Goal: Information Seeking & Learning: Learn about a topic

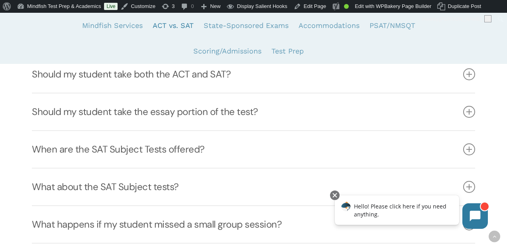
scroll to position [2216, 0]
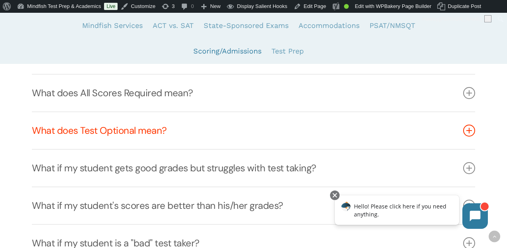
click at [301, 130] on link "What does Test Optional mean?" at bounding box center [254, 130] width 444 height 37
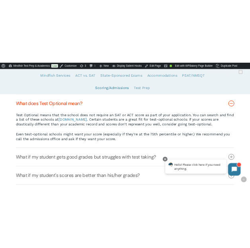
scroll to position [2267, 0]
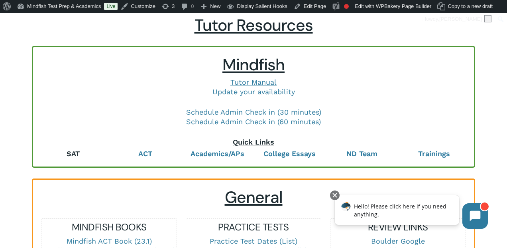
click at [71, 155] on b "SAT" at bounding box center [73, 153] width 13 height 8
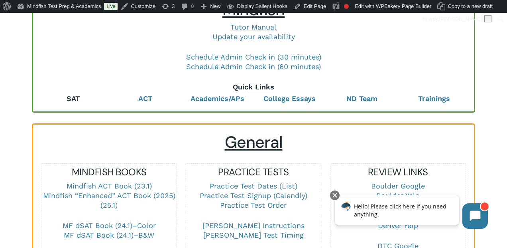
scroll to position [95, 0]
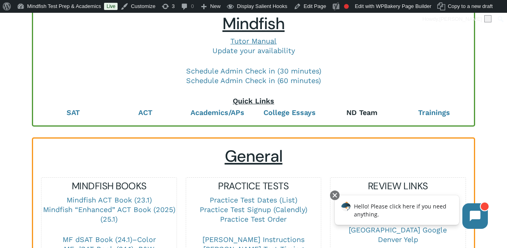
click at [365, 113] on strong "ND Team" at bounding box center [362, 112] width 31 height 8
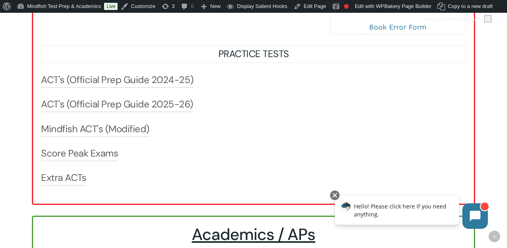
scroll to position [864, 0]
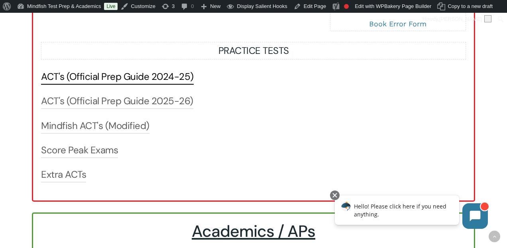
click at [147, 81] on link "ACT's (Official Prep Guide 2024-25)" at bounding box center [117, 76] width 153 height 13
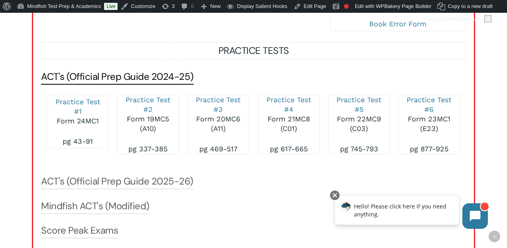
click at [147, 81] on link "ACT's (Official Prep Guide 2024-25)" at bounding box center [117, 76] width 153 height 13
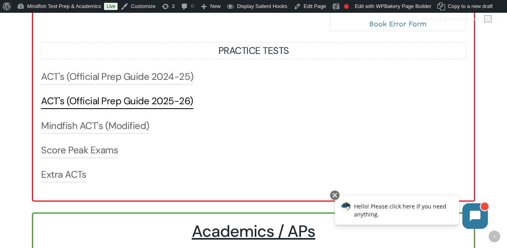
click at [143, 99] on link "ACT's (Official Prep Guide 2025-26)" at bounding box center [117, 101] width 152 height 13
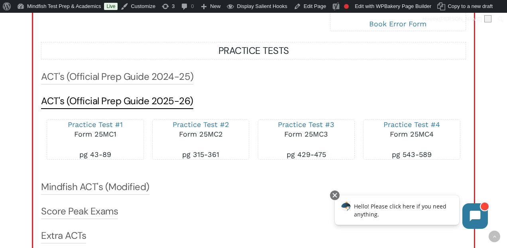
click at [143, 99] on link "ACT's (Official Prep Guide 2025-26)" at bounding box center [117, 101] width 152 height 13
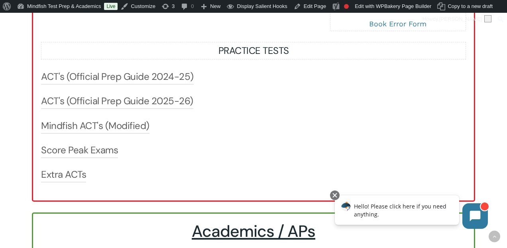
click at [72, 168] on div "ACT's (Official Prep Guide 2024-25) Practice Test #1 Form 24MC1 pg 43-91 Practi…" at bounding box center [253, 126] width 425 height 112
click at [72, 174] on link "Extra ACTs" at bounding box center [63, 174] width 45 height 13
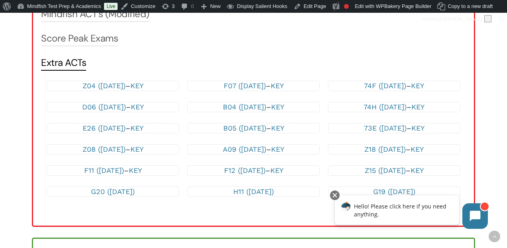
scroll to position [975, 0]
click at [60, 65] on link "Extra ACTs" at bounding box center [63, 63] width 45 height 13
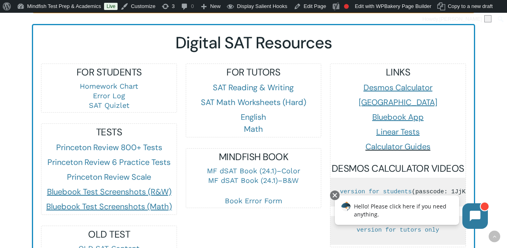
scroll to position [468, 0]
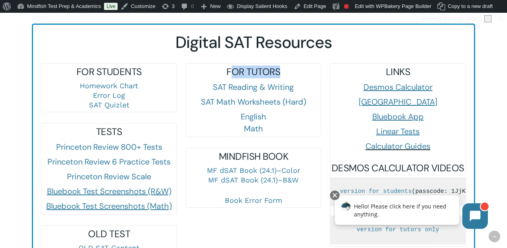
drag, startPoint x: 233, startPoint y: 73, endPoint x: 280, endPoint y: 73, distance: 47.1
click at [280, 73] on h5 "FOR TUTORS" at bounding box center [253, 71] width 135 height 13
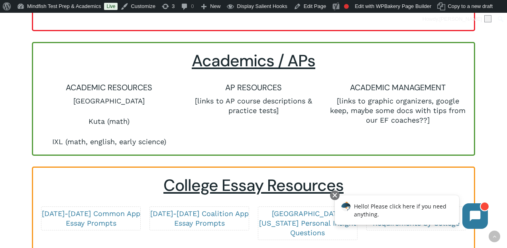
scroll to position [1026, 0]
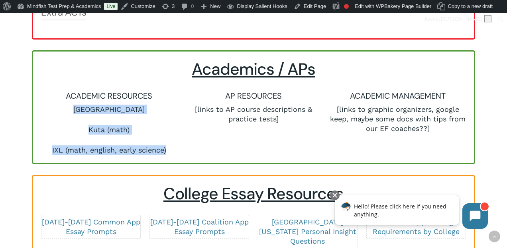
drag, startPoint x: 77, startPoint y: 109, endPoint x: 170, endPoint y: 151, distance: 101.4
click at [170, 151] on div "ACADEMIC RESOURCES Khan Academy Kuta (math) IXL (math, english, early science)" at bounding box center [109, 122] width 136 height 65
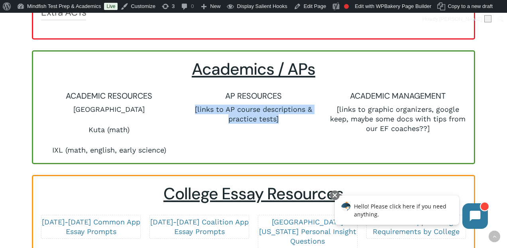
drag, startPoint x: 193, startPoint y: 109, endPoint x: 290, endPoint y: 124, distance: 98.1
click at [290, 124] on p "[links to AP course descriptions & practice tests]" at bounding box center [254, 113] width 136 height 19
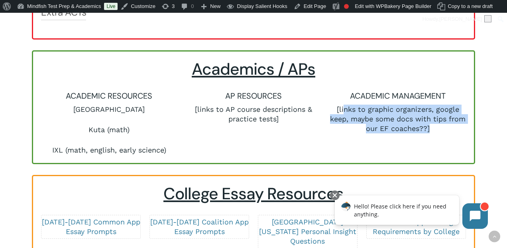
drag, startPoint x: 344, startPoint y: 110, endPoint x: 443, endPoint y: 129, distance: 100.4
click at [443, 129] on p "[links to graphic organizers, google keep, maybe some docs with tips from our E…" at bounding box center [398, 118] width 136 height 29
drag, startPoint x: 336, startPoint y: 110, endPoint x: 449, endPoint y: 134, distance: 115.5
click at [449, 134] on div "ACADEMIC MANAGEMENT [links to graphic organizers, google keep, maybe some docs …" at bounding box center [398, 122] width 144 height 65
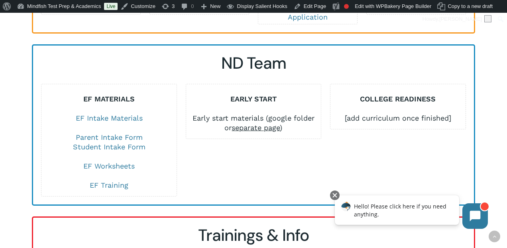
scroll to position [1366, 0]
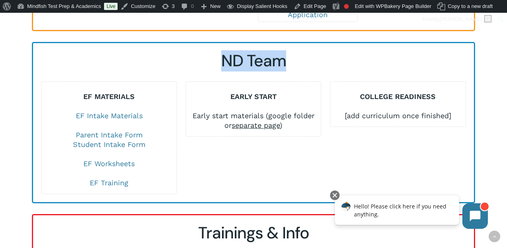
drag, startPoint x: 224, startPoint y: 51, endPoint x: 308, endPoint y: 57, distance: 84.4
click at [308, 57] on h2 "ND Team" at bounding box center [253, 61] width 425 height 20
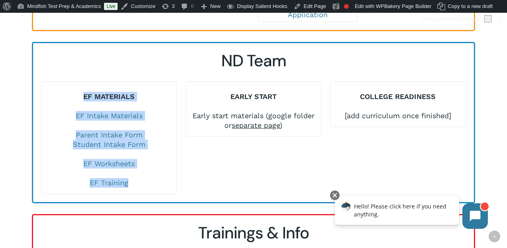
drag, startPoint x: 79, startPoint y: 89, endPoint x: 132, endPoint y: 175, distance: 101.5
click at [132, 175] on div "EF MATERIALS EF Intake Materials Parent Intake Form Student Intake Form EF Work…" at bounding box center [108, 140] width 135 height 96
drag, startPoint x: 233, startPoint y: 81, endPoint x: 287, endPoint y: 122, distance: 67.7
click at [287, 122] on div "EARLY START Early start materials (google folder or separate page )" at bounding box center [254, 108] width 136 height 55
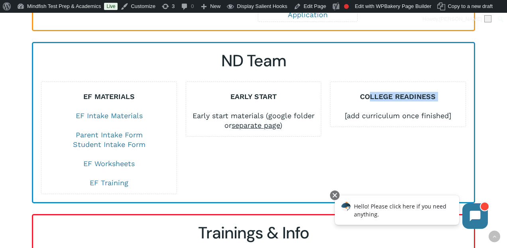
drag, startPoint x: 369, startPoint y: 88, endPoint x: 369, endPoint y: 99, distance: 11.6
click at [369, 99] on div "COLLEGE READINESS [add curriculum once finished]" at bounding box center [398, 106] width 135 height 29
click at [306, 97] on div "EARLY START Early start materials (google folder or separate page )" at bounding box center [253, 111] width 135 height 38
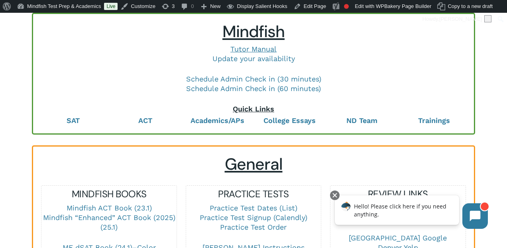
scroll to position [104, 0]
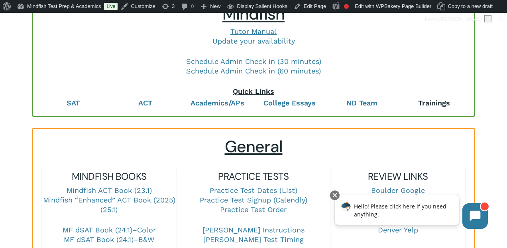
click at [434, 103] on strong "Trainings" at bounding box center [434, 103] width 32 height 8
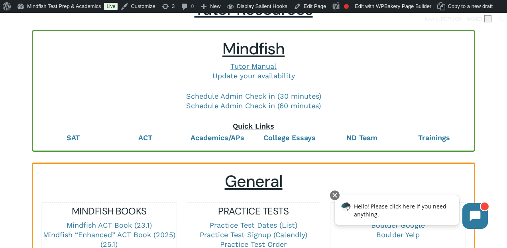
scroll to position [81, 0]
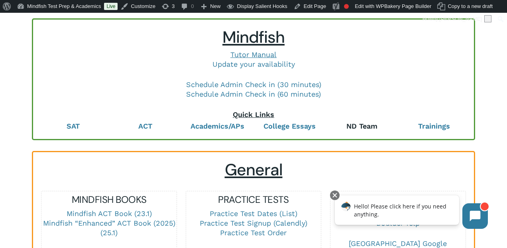
click at [370, 125] on strong "ND Team" at bounding box center [362, 126] width 31 height 8
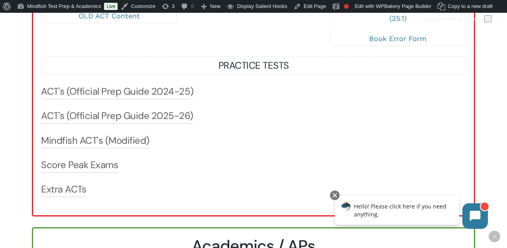
scroll to position [841, 0]
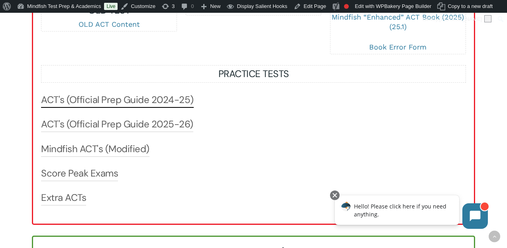
click at [135, 108] on h3 "ACT's (Official Prep Guide 2024-25)" at bounding box center [117, 100] width 153 height 14
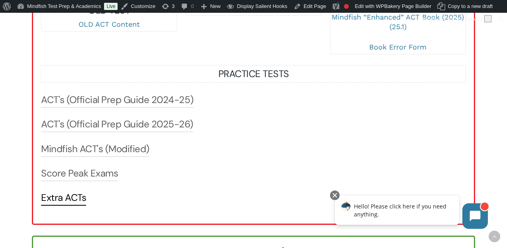
click at [67, 198] on link "Extra ACTs" at bounding box center [63, 197] width 45 height 13
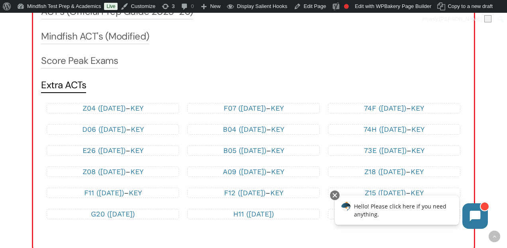
scroll to position [955, 0]
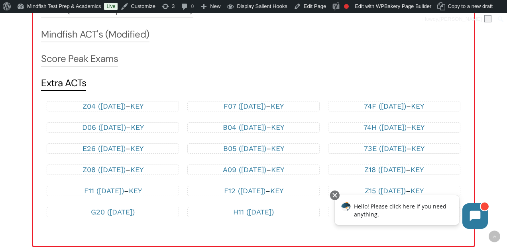
click at [68, 89] on link "Extra ACTs" at bounding box center [63, 83] width 45 height 13
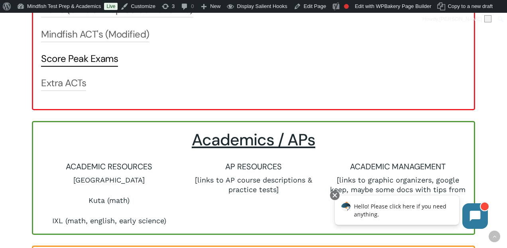
click at [68, 59] on link "Score Peak Exams" at bounding box center [79, 58] width 77 height 13
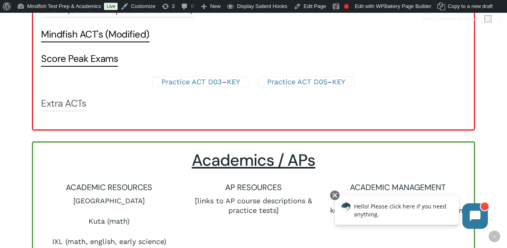
click at [77, 40] on link "Mindfish ACT's (Modified)" at bounding box center [95, 34] width 108 height 13
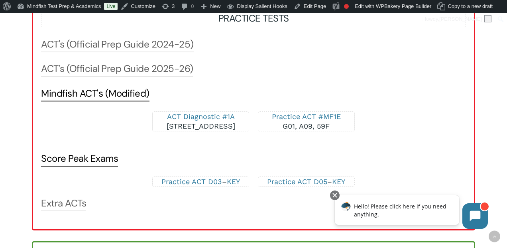
scroll to position [897, 0]
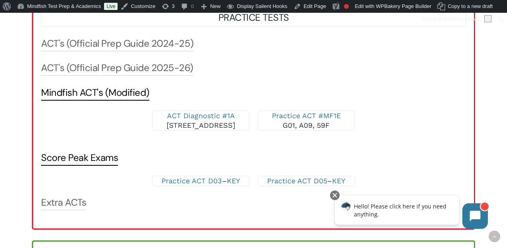
click at [79, 94] on link "Mindfish ACT's (Modified)" at bounding box center [95, 92] width 108 height 13
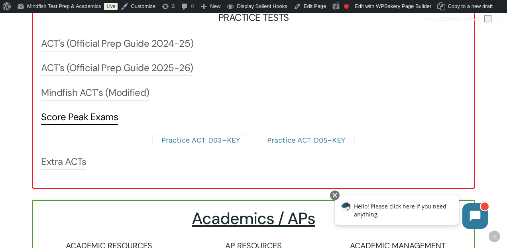
click at [74, 123] on link "Score Peak Exams" at bounding box center [79, 116] width 77 height 13
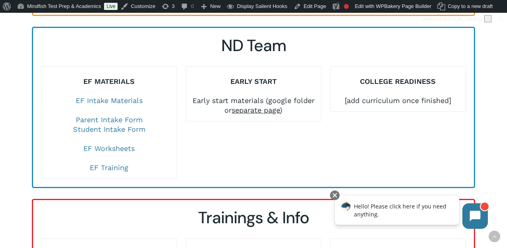
scroll to position [1373, 0]
